Goal: Task Accomplishment & Management: Use online tool/utility

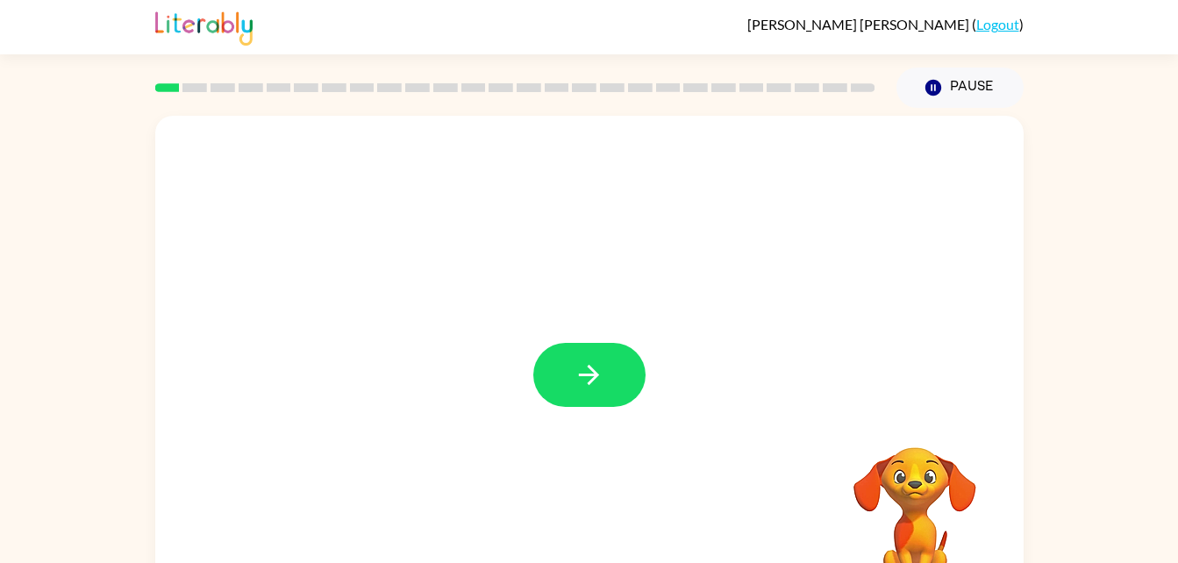
drag, startPoint x: 0, startPoint y: 0, endPoint x: 621, endPoint y: 464, distance: 775.5
click at [621, 464] on div at bounding box center [589, 366] width 869 height 501
click at [598, 399] on button "button" at bounding box center [589, 375] width 112 height 64
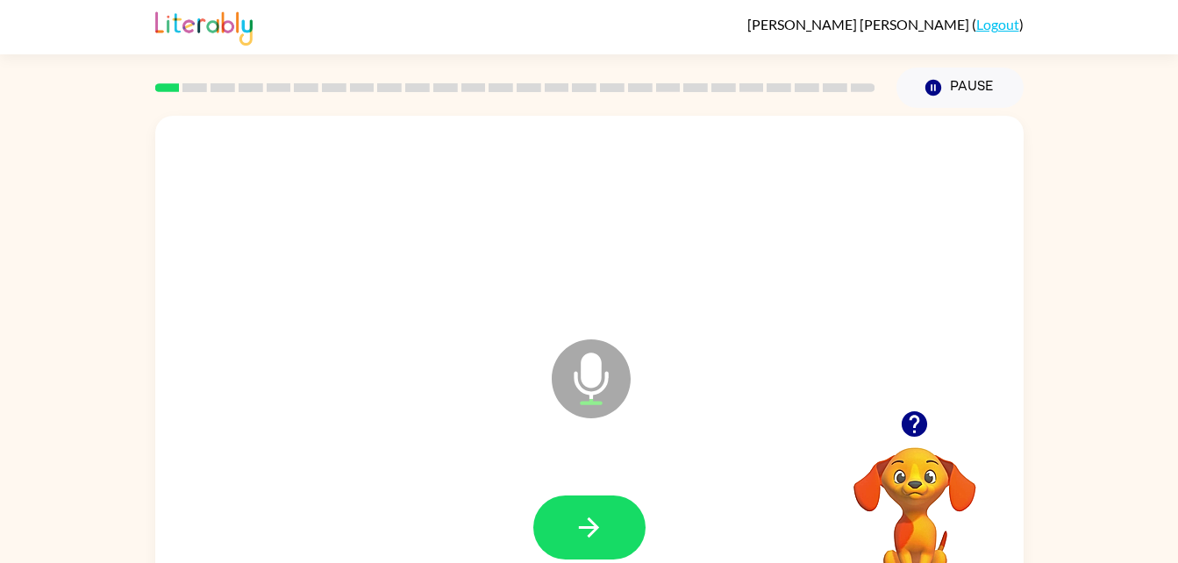
click at [598, 399] on icon at bounding box center [591, 379] width 79 height 79
click at [595, 506] on button "button" at bounding box center [589, 528] width 112 height 64
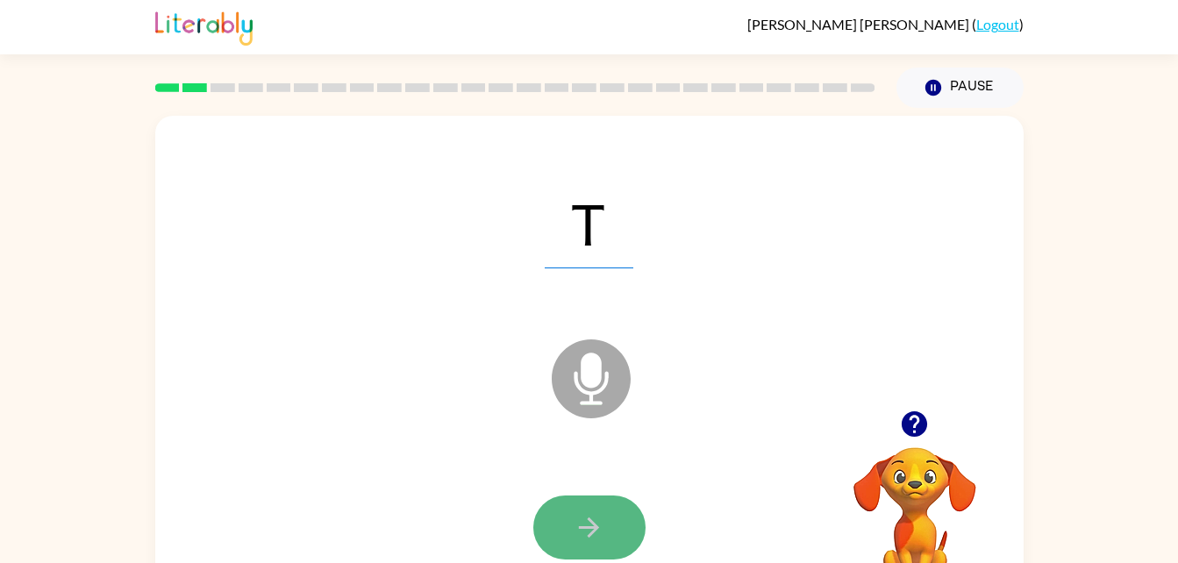
click at [600, 522] on icon "button" at bounding box center [589, 527] width 31 height 31
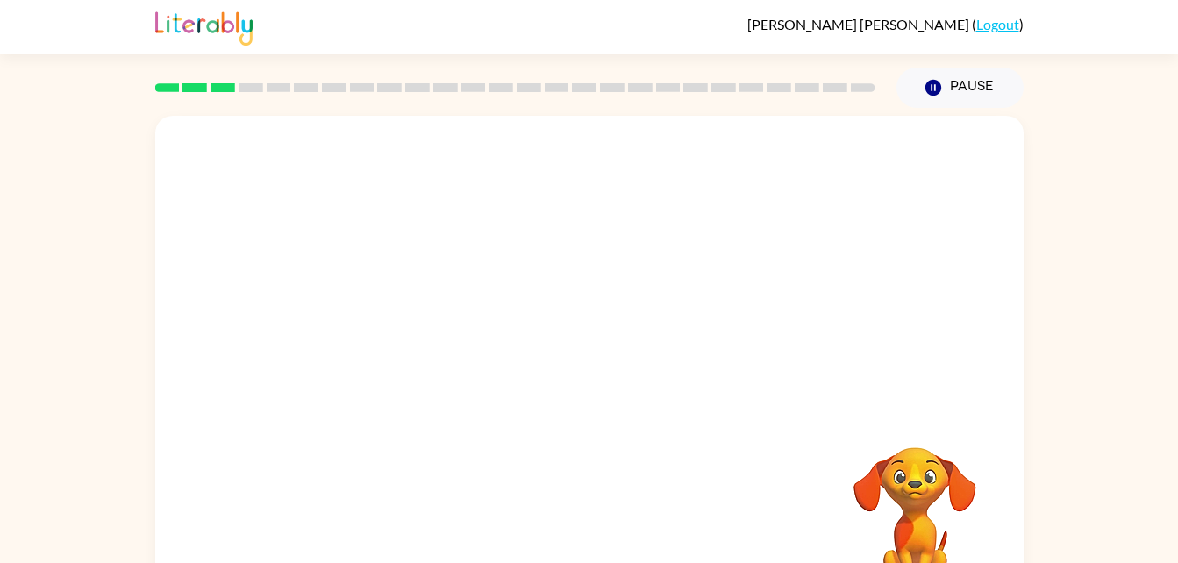
click at [600, 522] on div "Your browser must support playing .mp4 files to use Literably. Please try using…" at bounding box center [589, 366] width 869 height 501
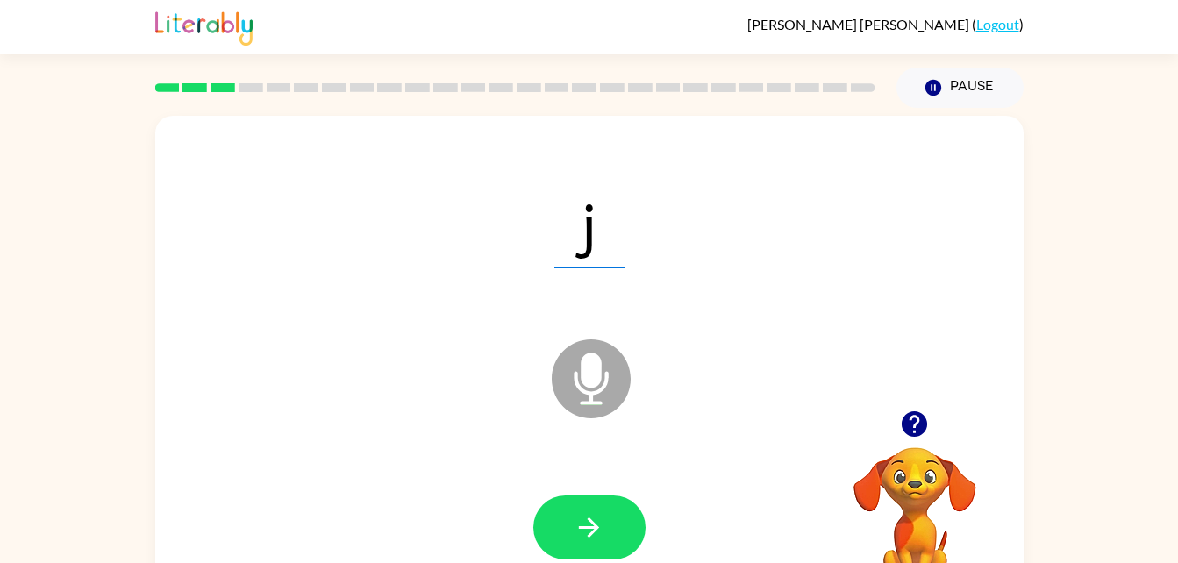
click at [600, 522] on icon "button" at bounding box center [589, 527] width 31 height 31
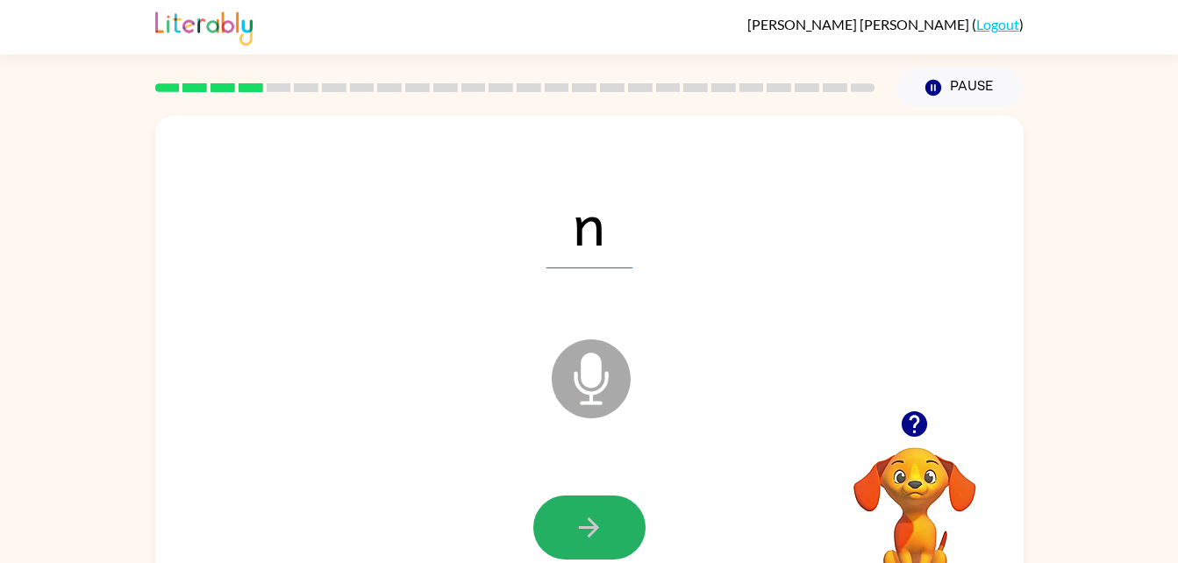
click at [600, 522] on icon "button" at bounding box center [589, 527] width 31 height 31
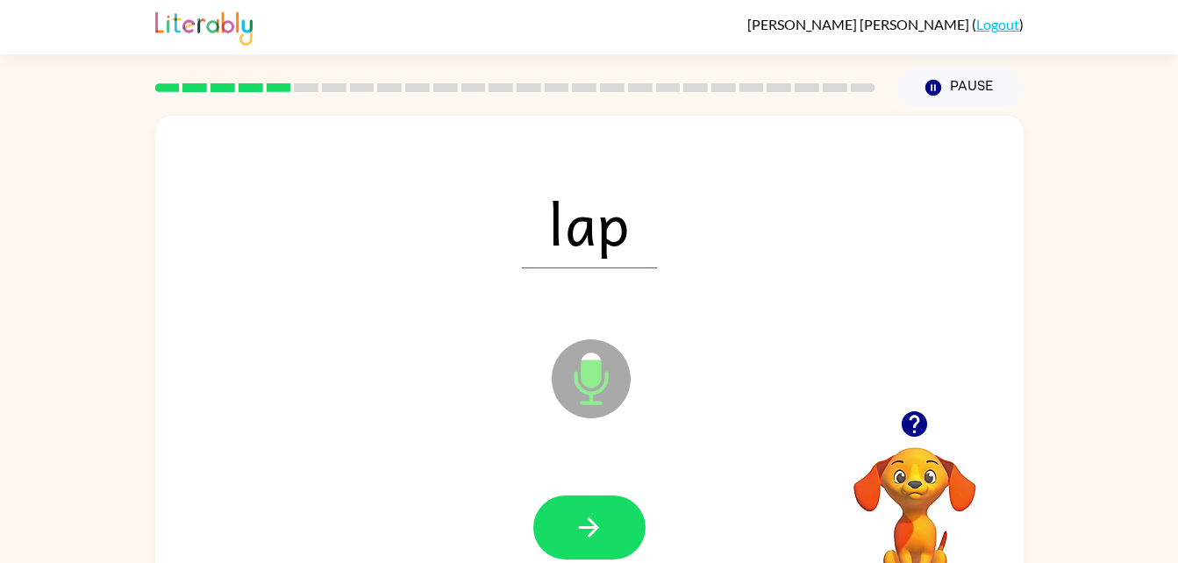
click at [600, 522] on icon "button" at bounding box center [589, 527] width 31 height 31
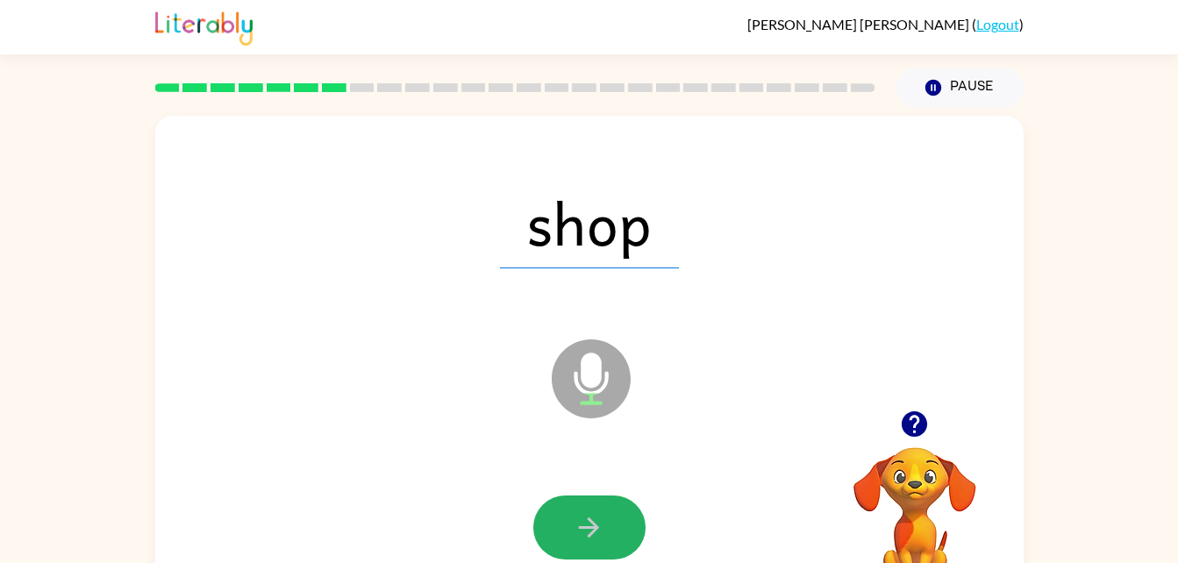
click at [600, 522] on icon "button" at bounding box center [589, 527] width 31 height 31
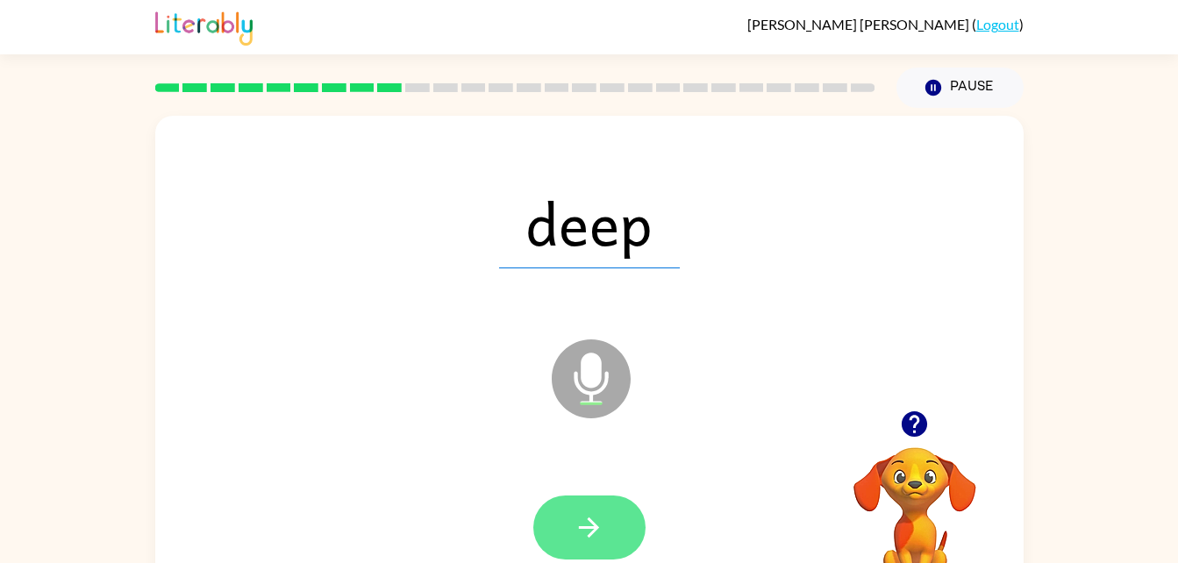
click at [617, 517] on button "button" at bounding box center [589, 528] width 112 height 64
click at [611, 520] on button "button" at bounding box center [589, 528] width 112 height 64
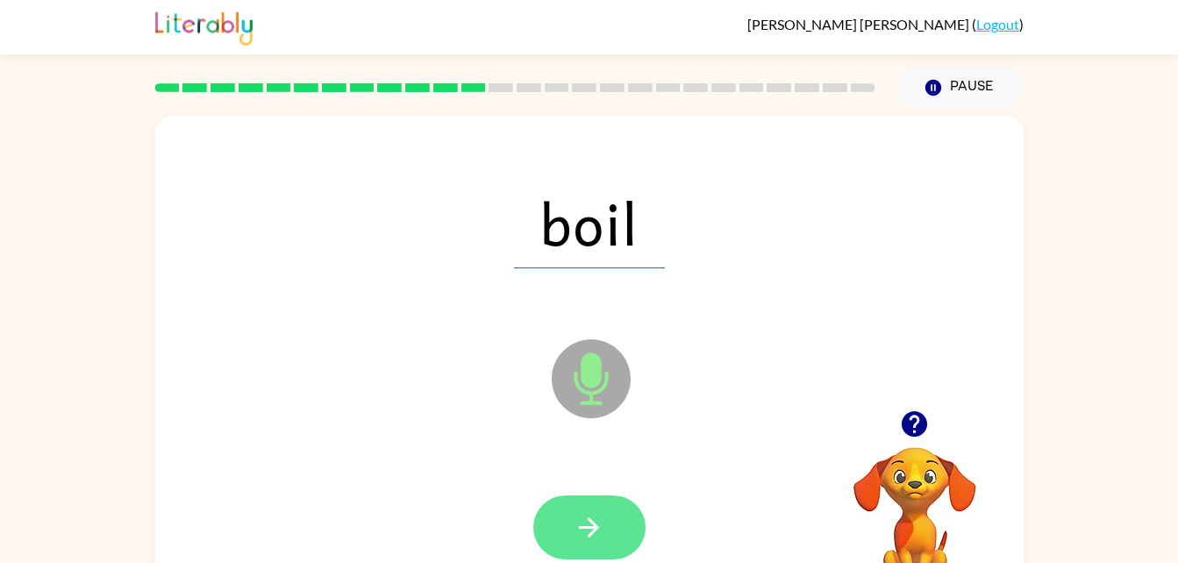
click at [598, 528] on icon "button" at bounding box center [589, 528] width 20 height 20
click at [601, 538] on icon "button" at bounding box center [589, 527] width 31 height 31
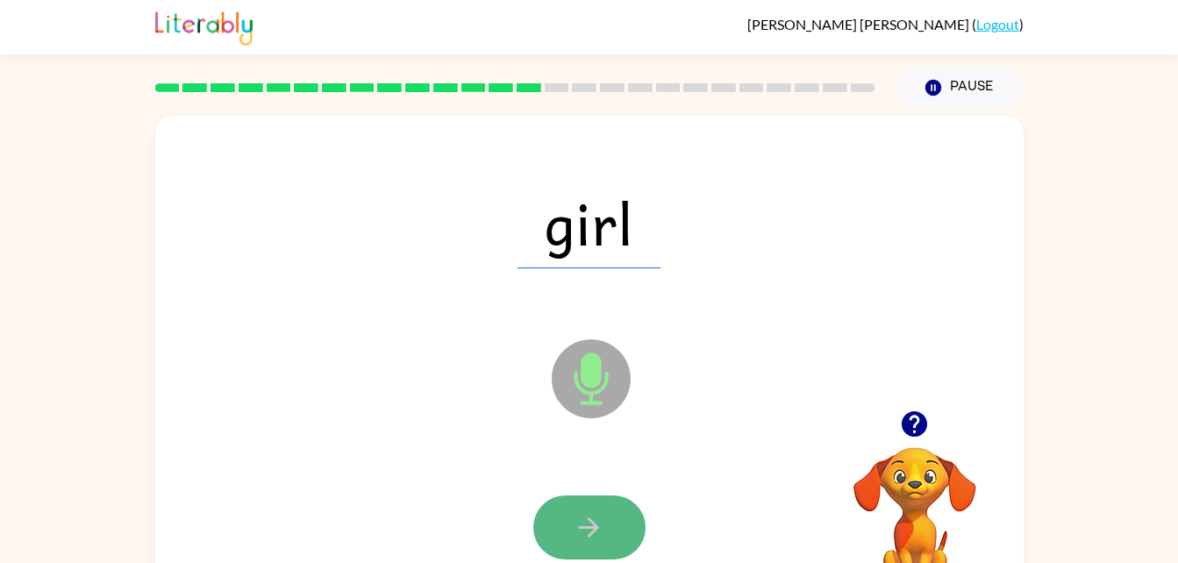
click at [595, 516] on icon "button" at bounding box center [589, 527] width 31 height 31
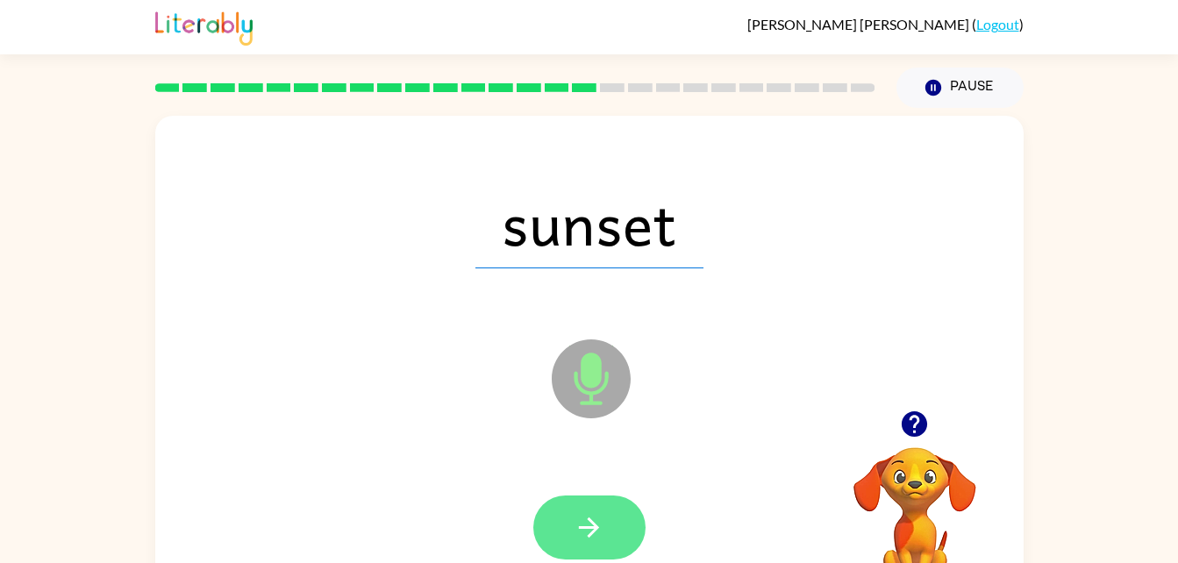
click at [595, 528] on icon "button" at bounding box center [589, 528] width 20 height 20
click at [598, 513] on icon "button" at bounding box center [589, 527] width 31 height 31
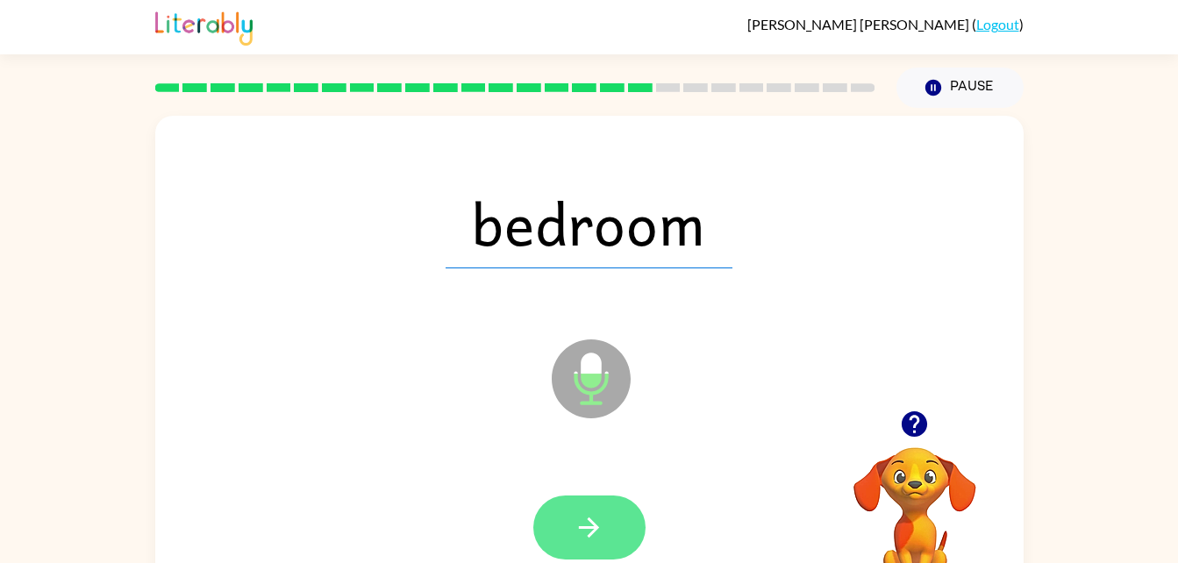
click at [619, 503] on button "button" at bounding box center [589, 528] width 112 height 64
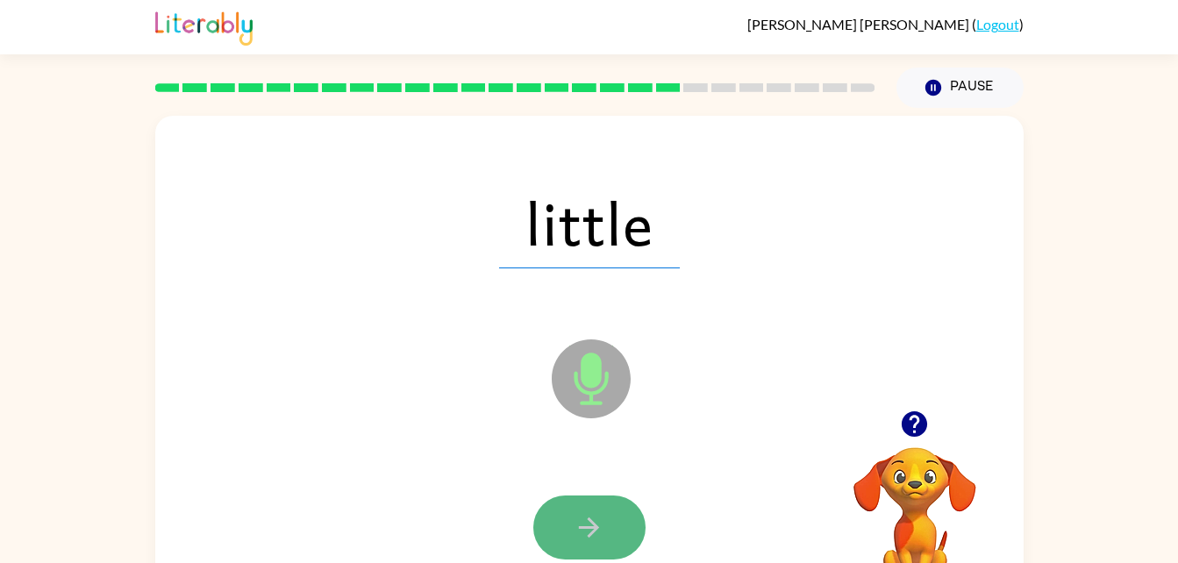
click at [565, 553] on button "button" at bounding box center [589, 528] width 112 height 64
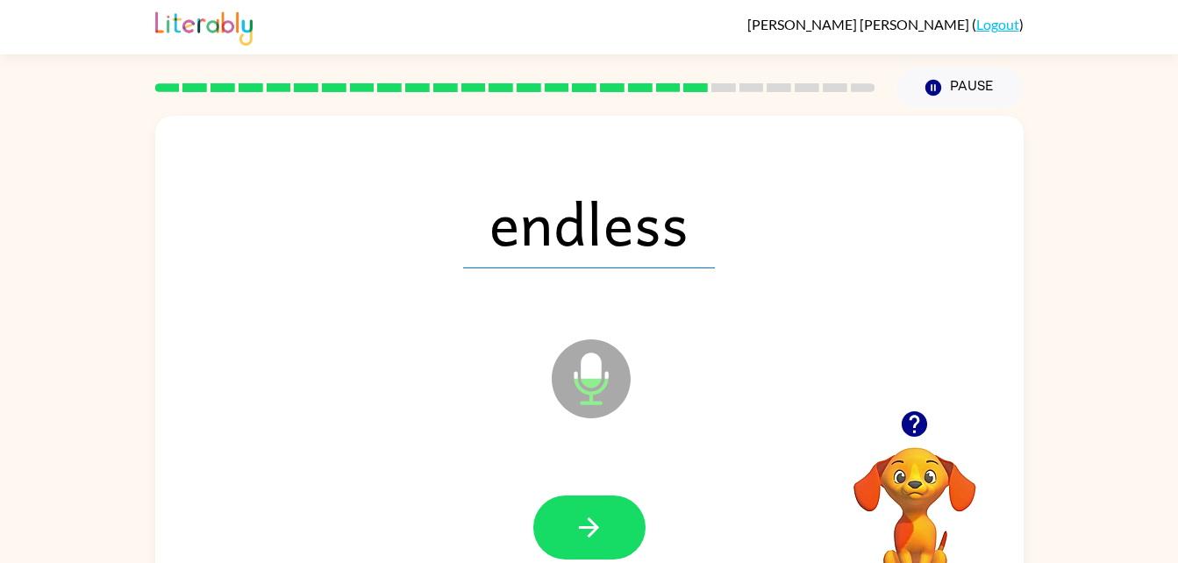
click at [645, 552] on div at bounding box center [589, 528] width 112 height 64
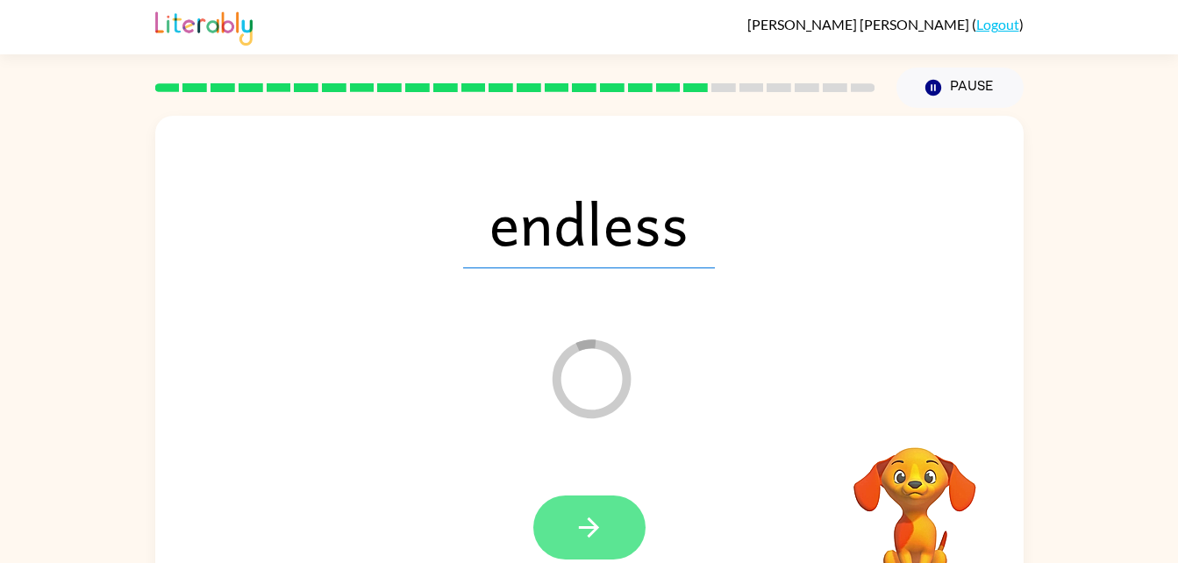
click at [623, 498] on button "button" at bounding box center [589, 528] width 112 height 64
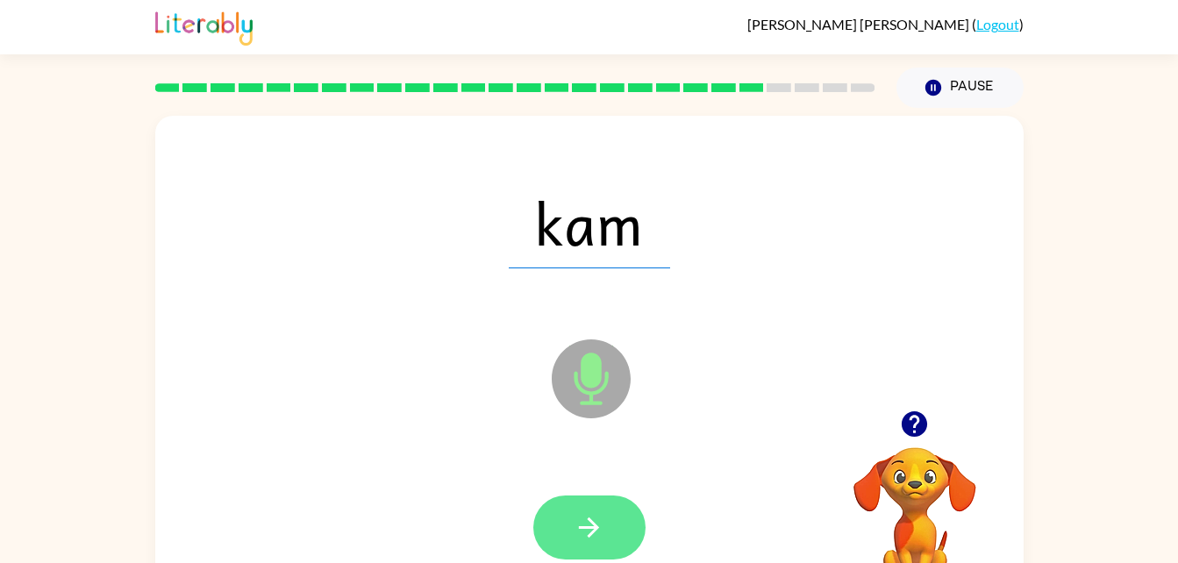
click at [627, 528] on button "button" at bounding box center [589, 528] width 112 height 64
click at [596, 531] on icon "button" at bounding box center [589, 528] width 20 height 20
click at [608, 533] on button "button" at bounding box center [589, 528] width 112 height 64
click at [616, 505] on button "button" at bounding box center [589, 528] width 112 height 64
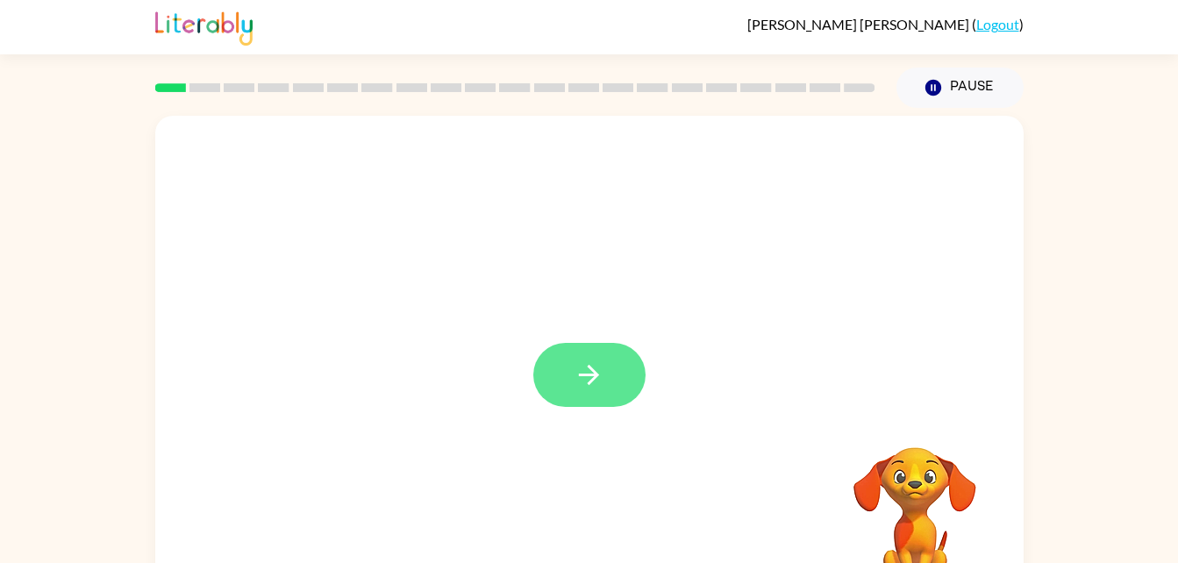
click at [591, 376] on icon "button" at bounding box center [589, 375] width 20 height 20
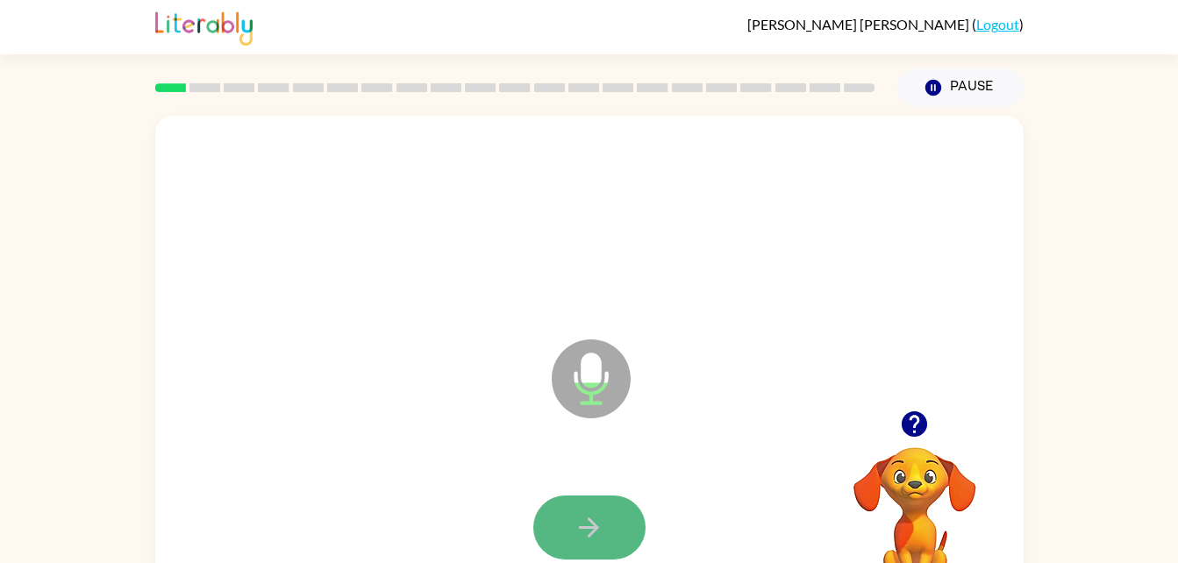
click at [624, 522] on button "button" at bounding box center [589, 528] width 112 height 64
click at [591, 502] on button "button" at bounding box center [589, 528] width 112 height 64
click at [623, 541] on button "button" at bounding box center [589, 528] width 112 height 64
click at [590, 534] on icon "button" at bounding box center [589, 528] width 20 height 20
click at [615, 510] on button "button" at bounding box center [589, 528] width 112 height 64
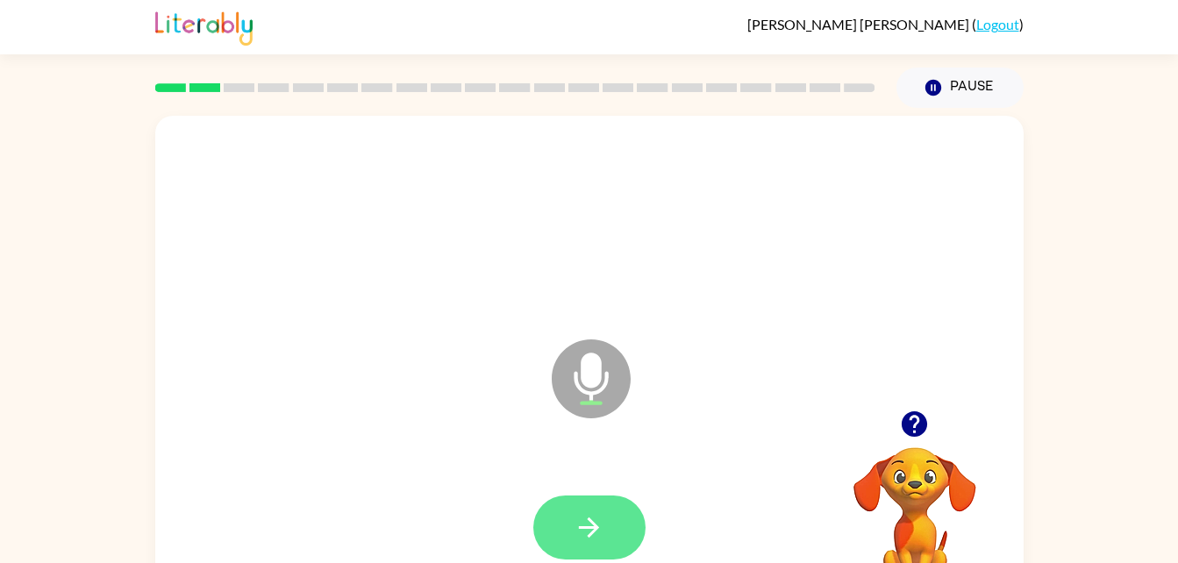
click at [591, 517] on icon "button" at bounding box center [589, 527] width 31 height 31
click at [605, 512] on button "button" at bounding box center [589, 528] width 112 height 64
click at [594, 521] on icon "button" at bounding box center [589, 527] width 31 height 31
click at [612, 501] on button "button" at bounding box center [589, 528] width 112 height 64
click at [604, 519] on icon "button" at bounding box center [589, 527] width 31 height 31
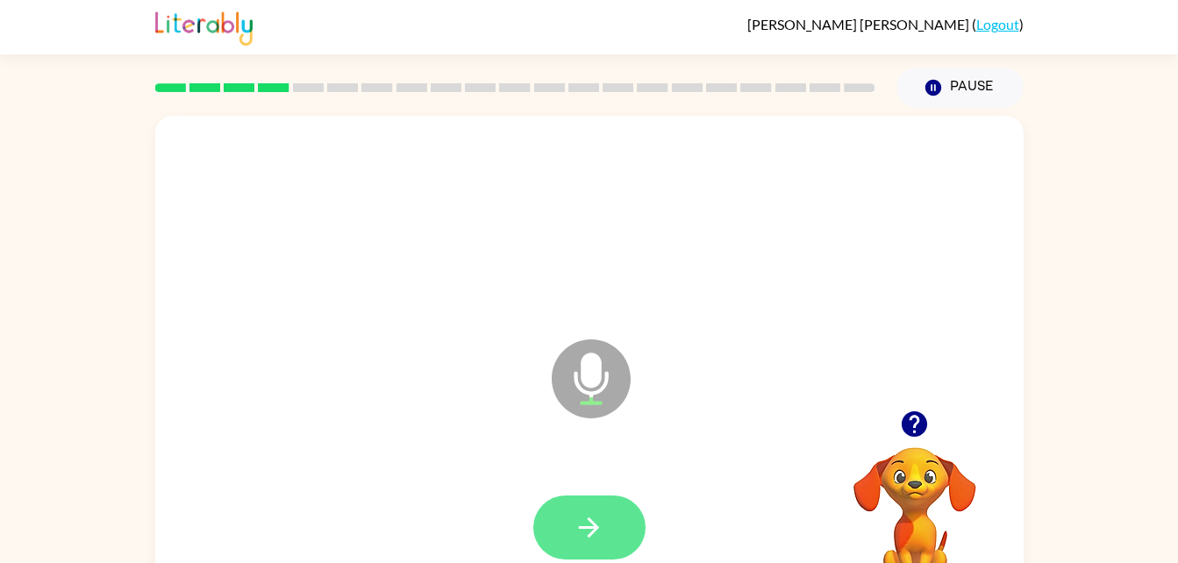
click at [598, 508] on button "button" at bounding box center [589, 528] width 112 height 64
click at [602, 538] on icon "button" at bounding box center [589, 527] width 31 height 31
click at [624, 522] on button "button" at bounding box center [589, 528] width 112 height 64
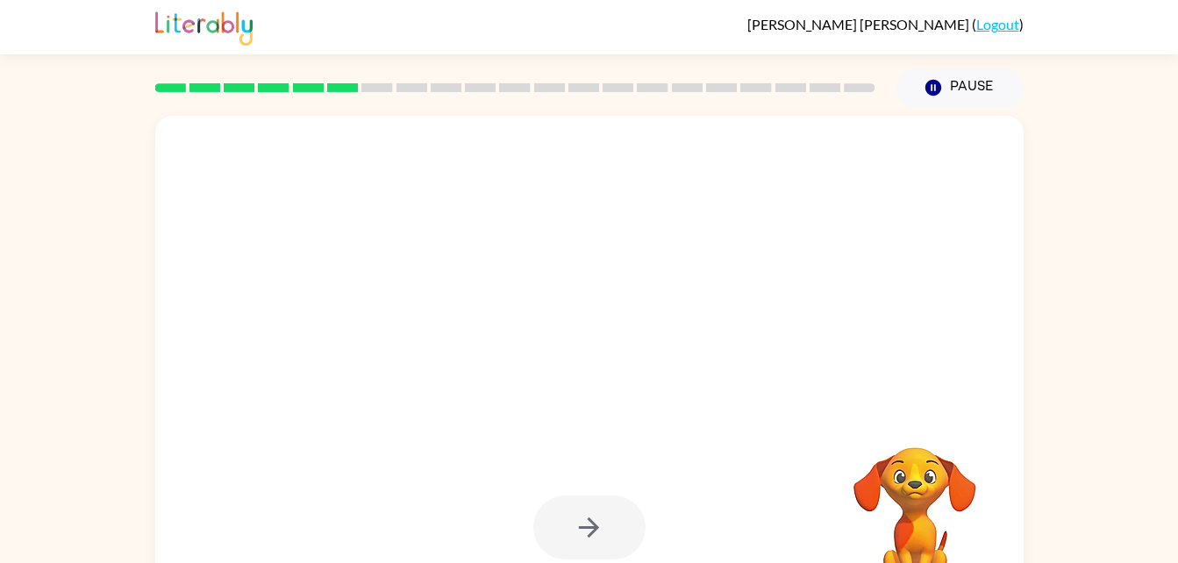
click at [624, 522] on div at bounding box center [589, 528] width 112 height 64
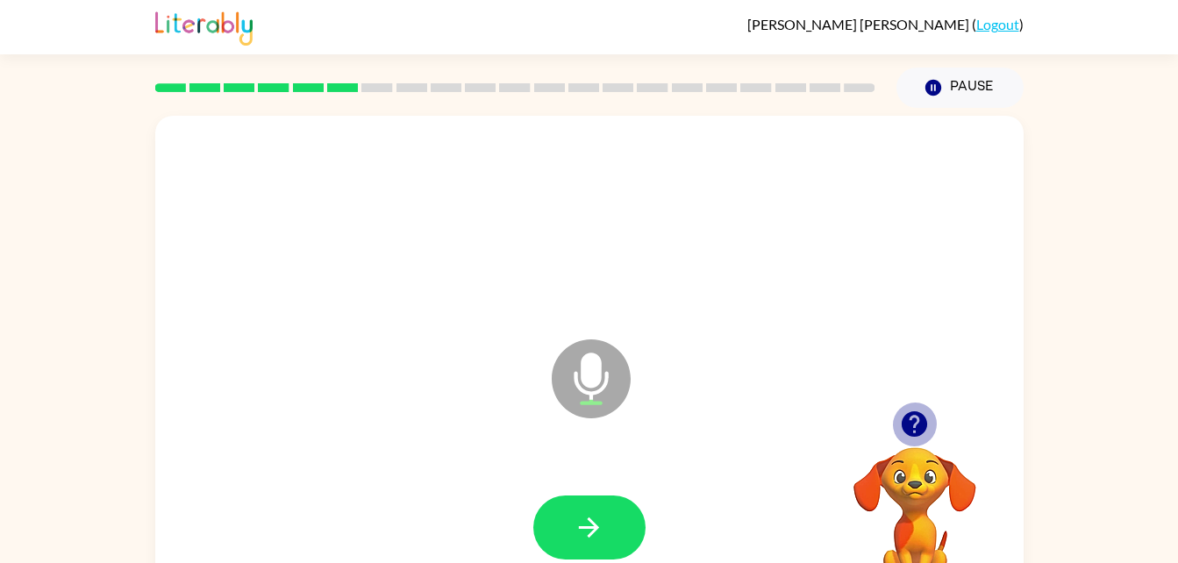
click at [924, 436] on icon "button" at bounding box center [914, 424] width 31 height 31
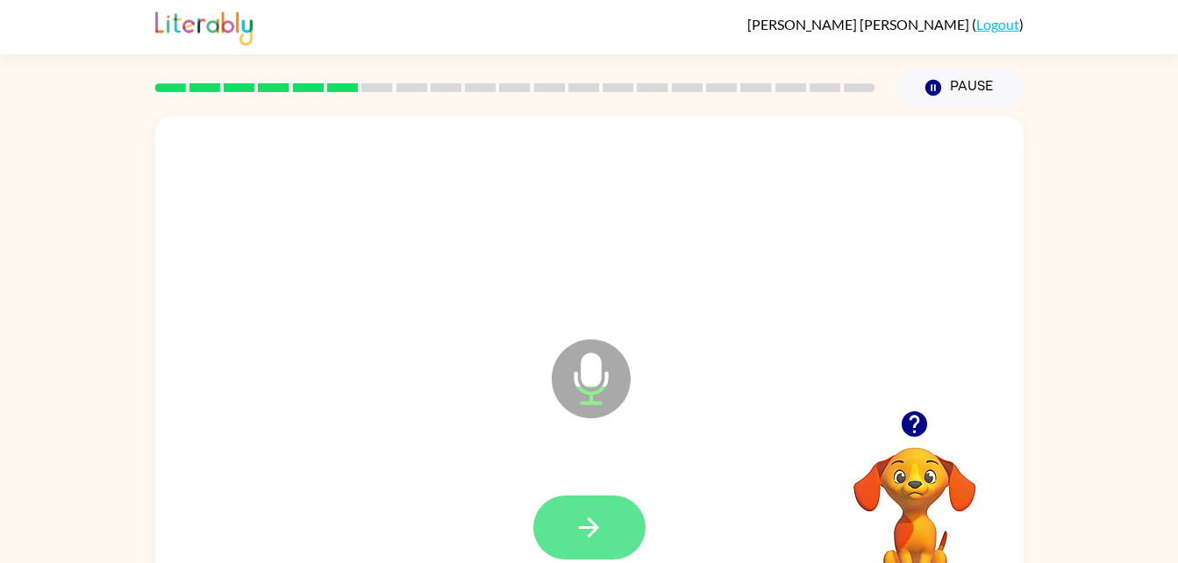
click at [576, 498] on button "button" at bounding box center [589, 528] width 112 height 64
click at [922, 413] on icon "button" at bounding box center [914, 424] width 31 height 31
click at [588, 506] on button "button" at bounding box center [589, 528] width 112 height 64
click at [629, 519] on button "button" at bounding box center [589, 528] width 112 height 64
click at [628, 519] on button "button" at bounding box center [589, 528] width 112 height 64
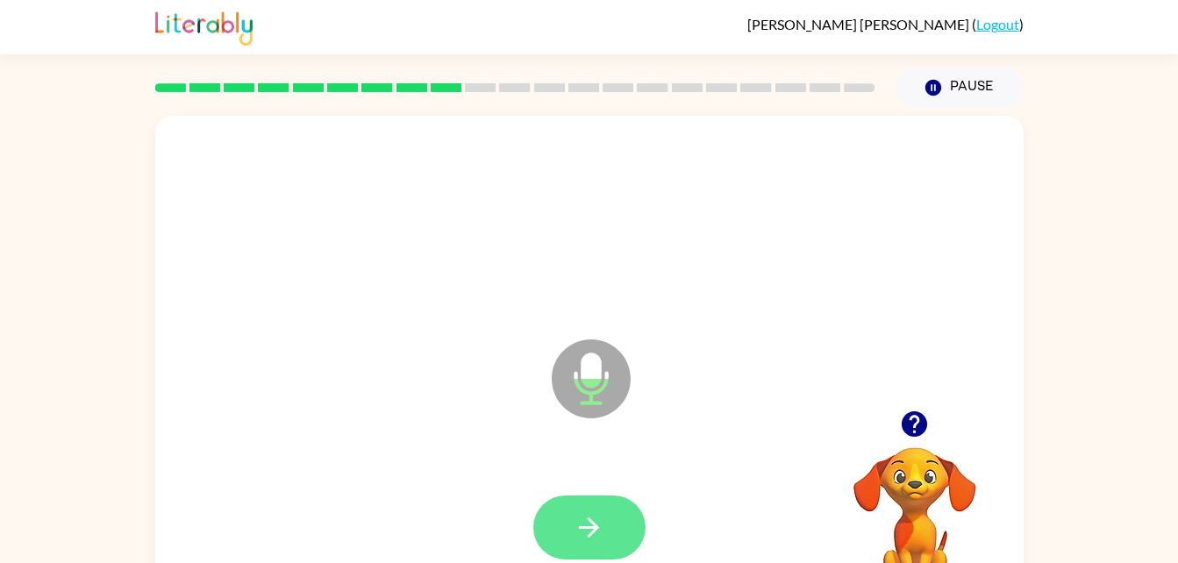
click at [607, 507] on button "button" at bounding box center [589, 528] width 112 height 64
click at [600, 504] on button "button" at bounding box center [589, 528] width 112 height 64
click at [600, 524] on icon "button" at bounding box center [589, 527] width 31 height 31
click at [570, 526] on button "button" at bounding box center [589, 528] width 112 height 64
click at [612, 517] on button "button" at bounding box center [589, 528] width 112 height 64
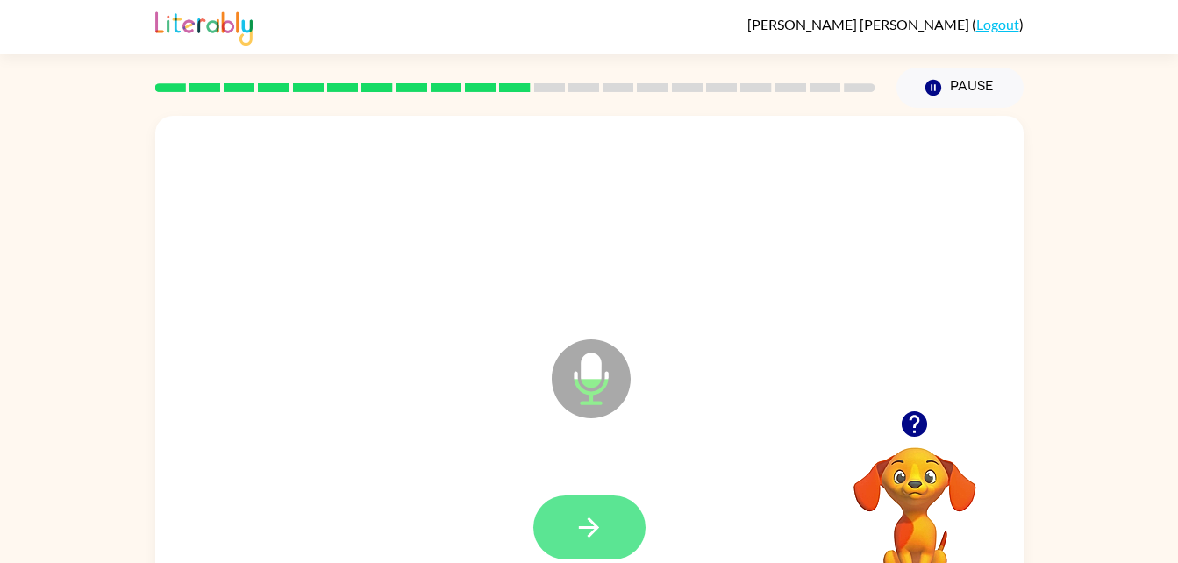
click at [607, 531] on button "button" at bounding box center [589, 528] width 112 height 64
click at [622, 528] on button "button" at bounding box center [589, 528] width 112 height 64
click at [610, 514] on button "button" at bounding box center [589, 528] width 112 height 64
click at [594, 528] on icon "button" at bounding box center [589, 528] width 20 height 20
click at [597, 516] on icon "button" at bounding box center [589, 527] width 31 height 31
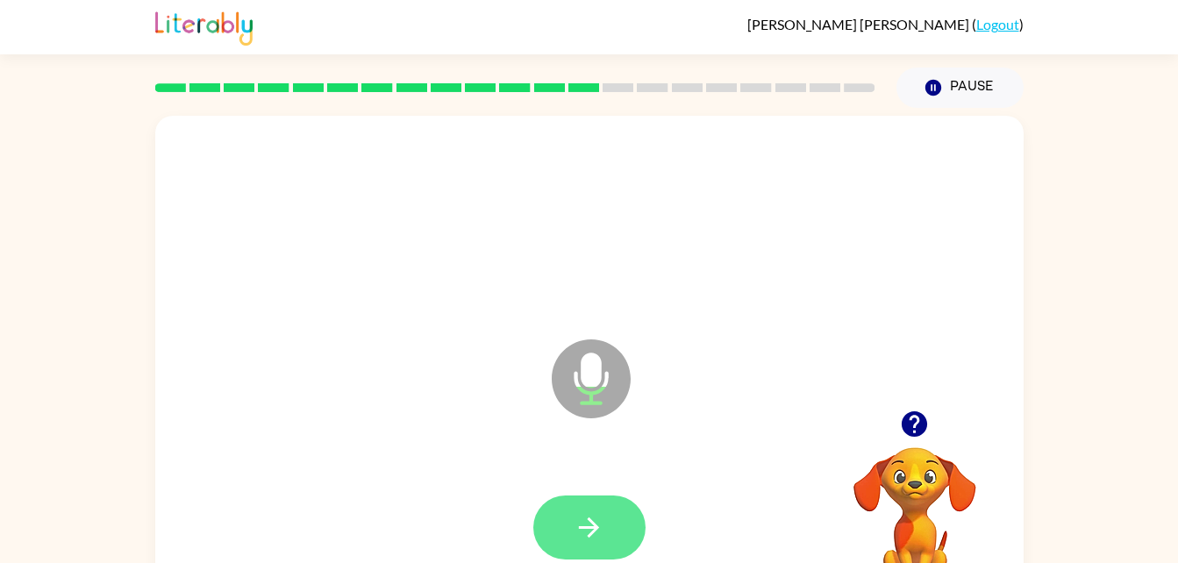
click at [607, 519] on button "button" at bounding box center [589, 528] width 112 height 64
click at [609, 517] on button "button" at bounding box center [589, 528] width 112 height 64
click at [607, 511] on button "button" at bounding box center [589, 528] width 112 height 64
click at [594, 525] on icon "button" at bounding box center [589, 528] width 20 height 20
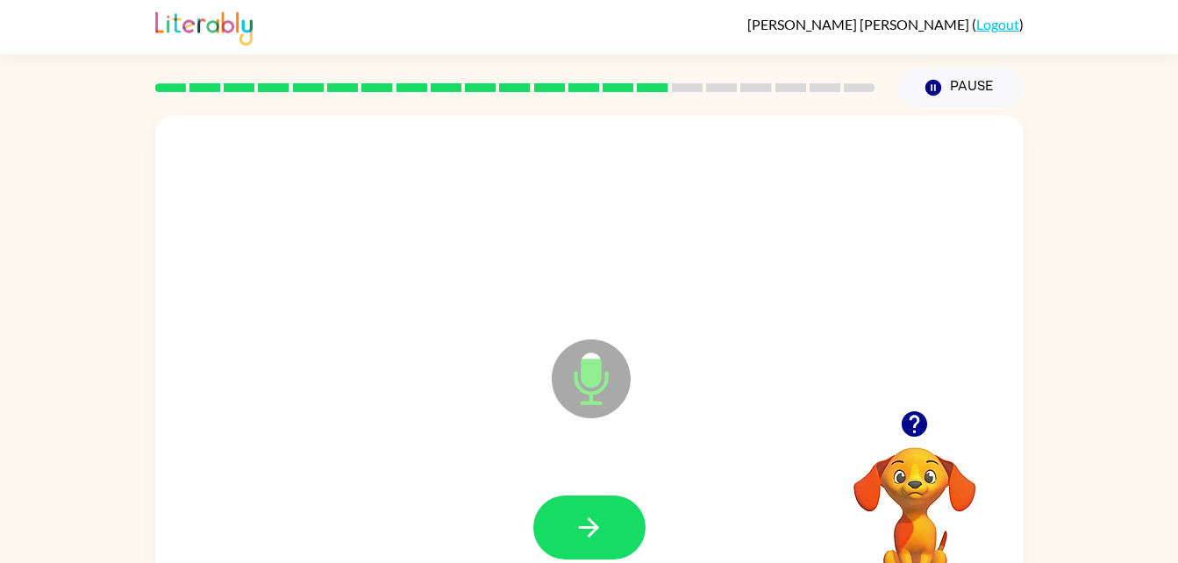
click at [896, 411] on button "button" at bounding box center [914, 424] width 45 height 45
click at [614, 497] on button "button" at bounding box center [589, 528] width 112 height 64
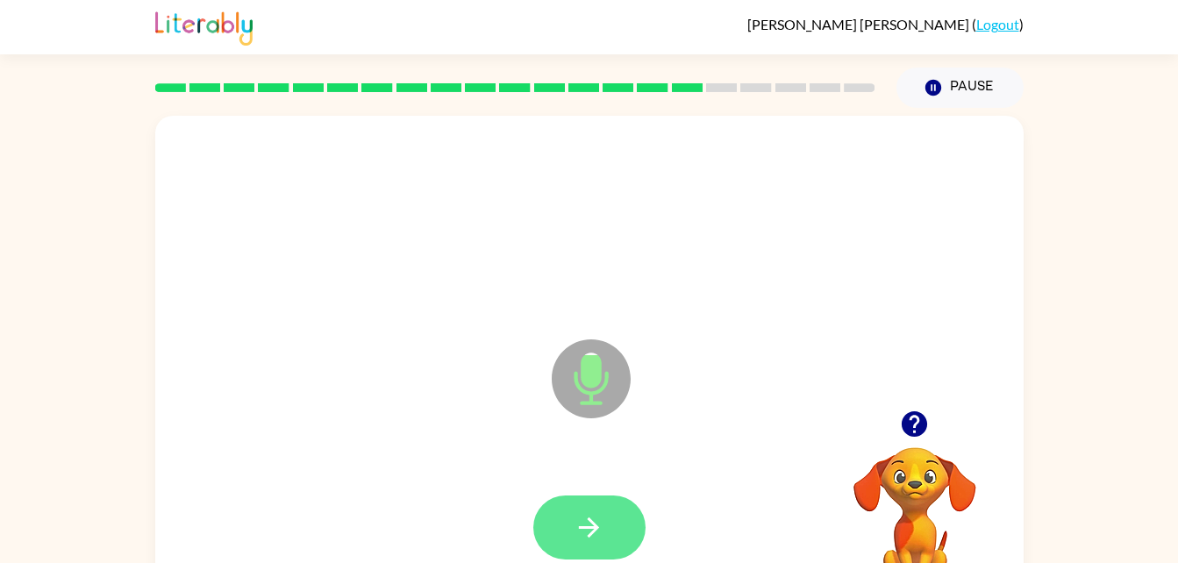
click at [589, 518] on icon "button" at bounding box center [589, 527] width 31 height 31
click at [624, 528] on button "button" at bounding box center [589, 528] width 112 height 64
click at [619, 524] on button "button" at bounding box center [589, 528] width 112 height 64
click at [604, 474] on div at bounding box center [590, 528] width 834 height 144
click at [616, 484] on div at bounding box center [590, 528] width 834 height 144
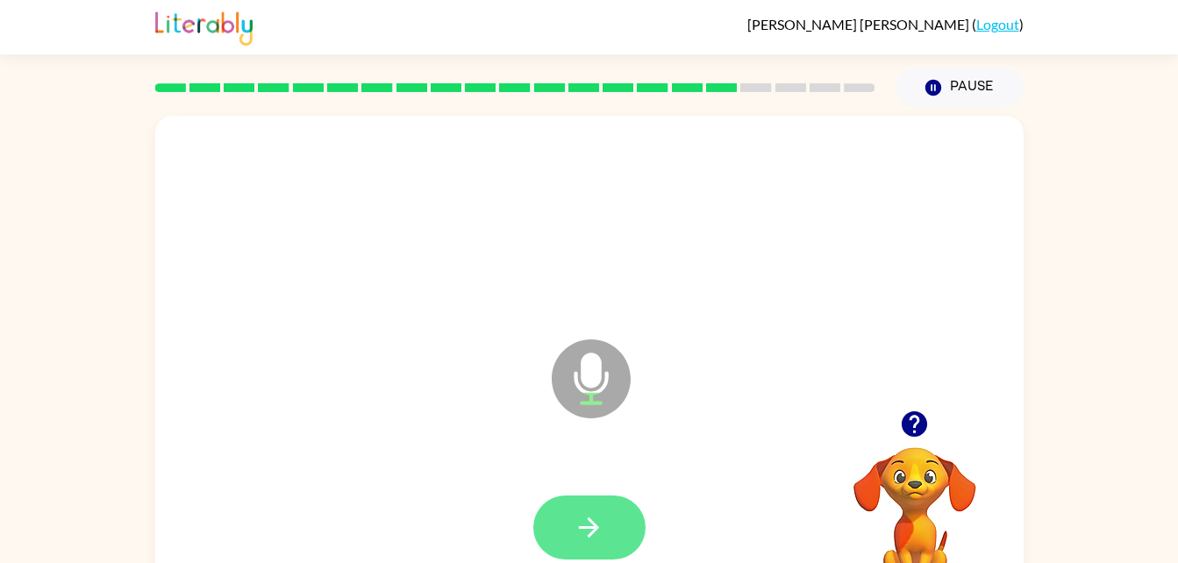
click at [607, 506] on button "button" at bounding box center [589, 528] width 112 height 64
click at [920, 426] on icon "button" at bounding box center [914, 424] width 25 height 25
click at [577, 519] on icon "button" at bounding box center [589, 527] width 31 height 31
click at [607, 501] on button "button" at bounding box center [589, 528] width 112 height 64
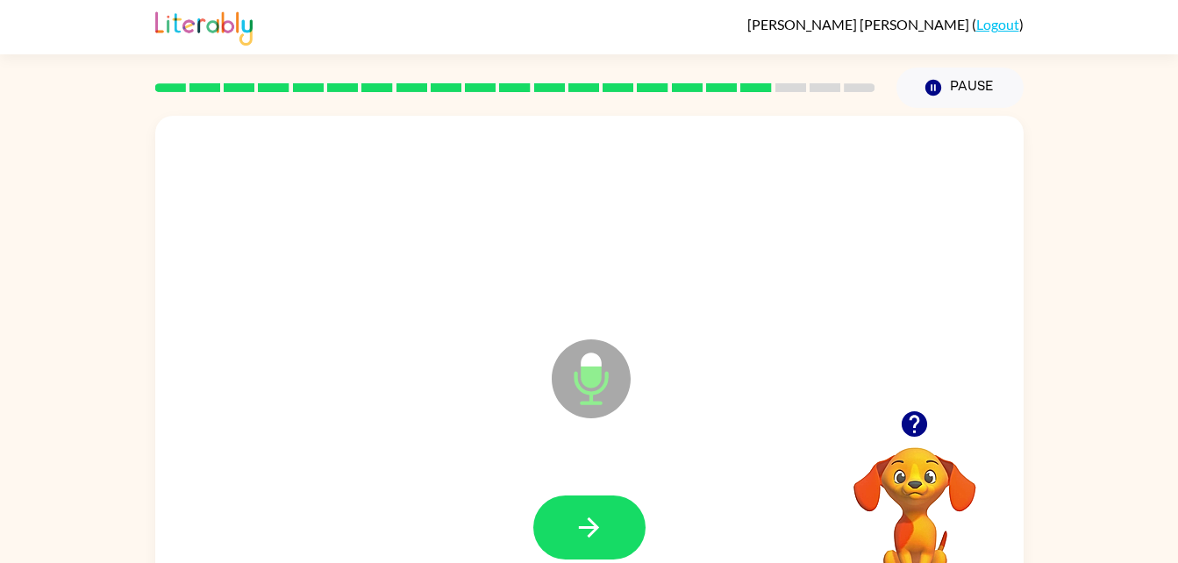
click at [907, 430] on icon "button" at bounding box center [914, 424] width 25 height 25
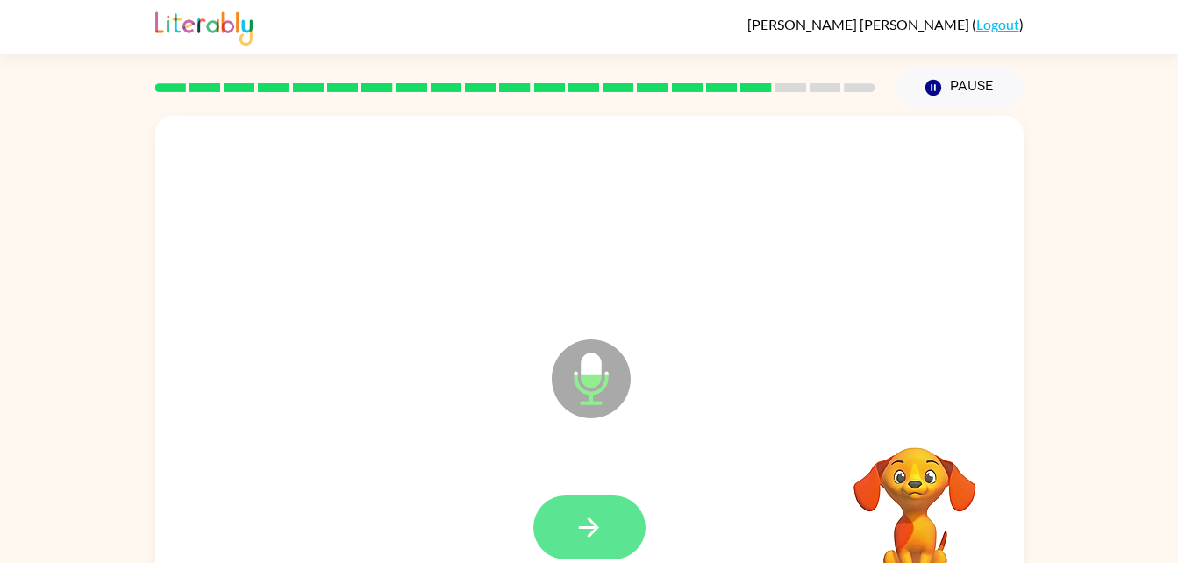
click at [608, 505] on button "button" at bounding box center [589, 528] width 112 height 64
click at [611, 509] on button "button" at bounding box center [589, 528] width 112 height 64
click at [627, 521] on button "button" at bounding box center [589, 528] width 112 height 64
click at [603, 498] on button "button" at bounding box center [589, 528] width 112 height 64
